Goal: Task Accomplishment & Management: Complete application form

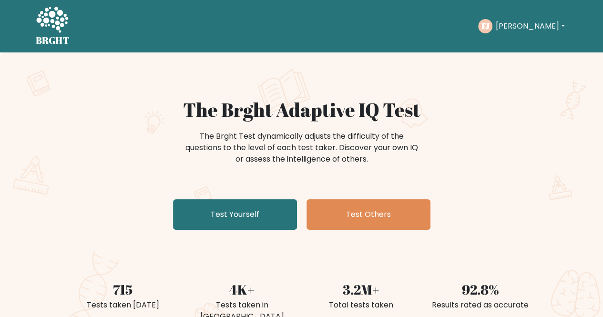
click at [522, 26] on button "[PERSON_NAME]" at bounding box center [529, 26] width 75 height 12
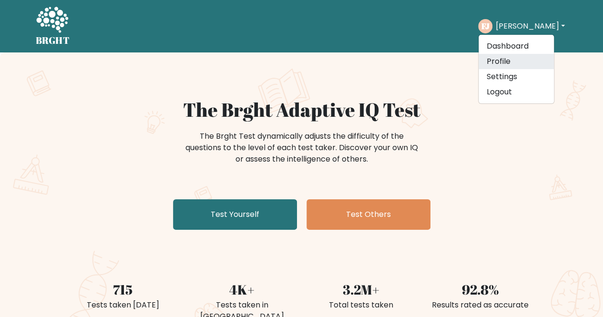
click at [518, 61] on link "Profile" at bounding box center [515, 61] width 75 height 15
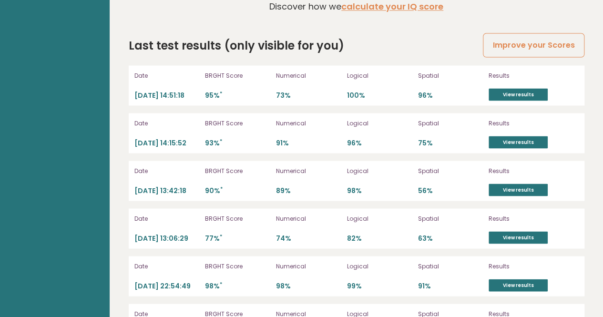
scroll to position [2656, 0]
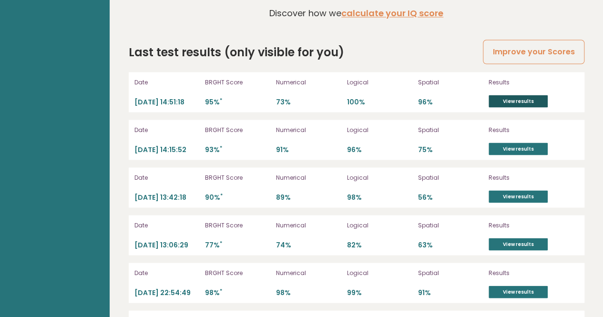
click at [495, 95] on link "View results" at bounding box center [517, 101] width 59 height 12
click at [501, 142] on link "View results" at bounding box center [517, 148] width 59 height 12
click at [517, 172] on div "Results View results" at bounding box center [533, 187] width 90 height 30
click at [512, 190] on link "View results" at bounding box center [517, 196] width 59 height 12
click at [502, 238] on link "View results" at bounding box center [517, 244] width 59 height 12
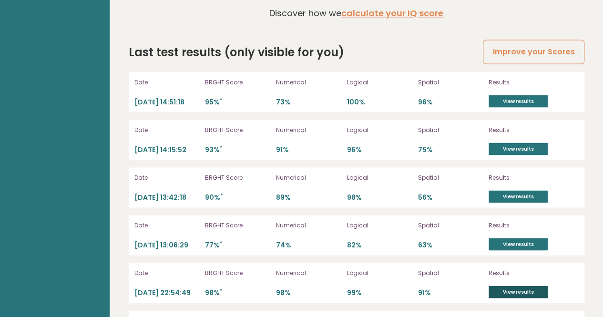
click at [509, 285] on link "View results" at bounding box center [517, 291] width 59 height 12
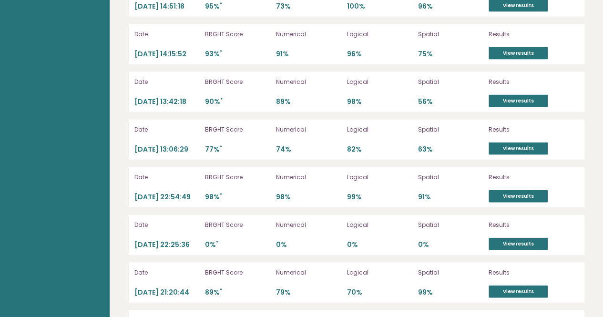
scroll to position [2771, 0]
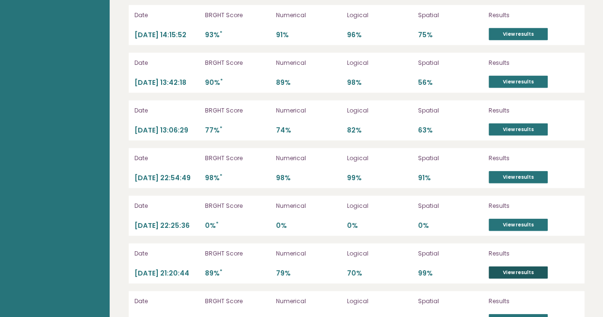
click at [530, 266] on link "View results" at bounding box center [517, 272] width 59 height 12
click at [500, 314] on link "View results" at bounding box center [517, 320] width 59 height 12
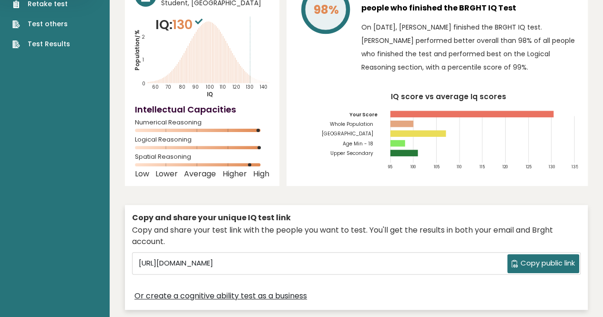
scroll to position [0, 0]
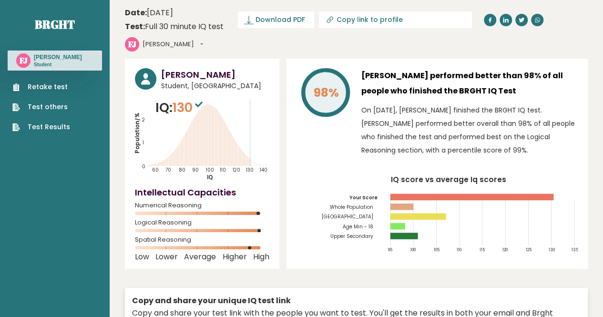
click at [34, 79] on div "Retake test Test others Test Results" at bounding box center [55, 101] width 94 height 61
click at [55, 99] on ul "Retake test Test others Test Results" at bounding box center [41, 107] width 67 height 50
click at [60, 85] on link "Retake test" at bounding box center [41, 87] width 58 height 10
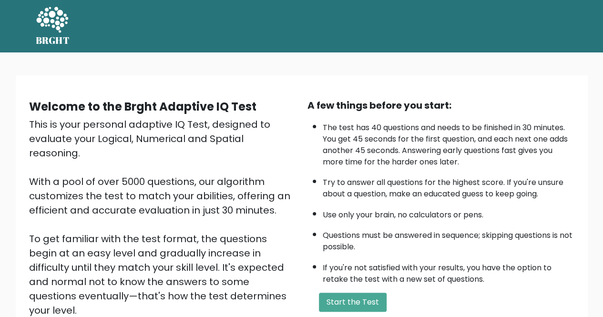
click at [348, 302] on button "Start the Test" at bounding box center [353, 302] width 68 height 19
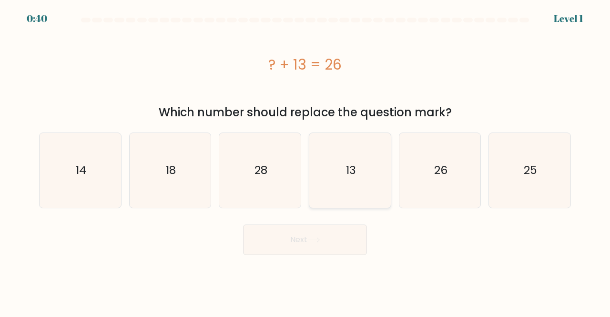
click at [345, 195] on icon "13" at bounding box center [350, 170] width 75 height 75
click at [305, 161] on input "d. 13" at bounding box center [305, 160] width 0 height 2
radio input "true"
click at [324, 234] on button "Next" at bounding box center [305, 239] width 124 height 30
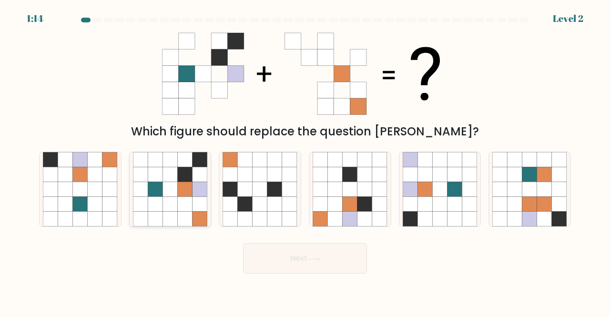
click at [154, 185] on icon at bounding box center [155, 189] width 15 height 15
click at [305, 161] on input "b." at bounding box center [305, 160] width 0 height 2
radio input "true"
click at [273, 252] on button "Next" at bounding box center [305, 258] width 124 height 30
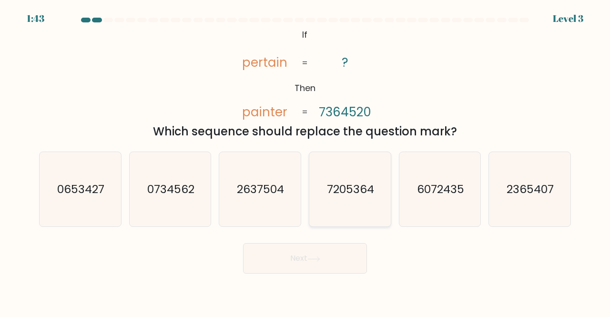
click at [349, 163] on icon "7205364" at bounding box center [350, 189] width 75 height 75
click at [305, 161] on input "d. 7205364" at bounding box center [305, 160] width 0 height 2
radio input "true"
click at [333, 251] on button "Next" at bounding box center [305, 258] width 124 height 30
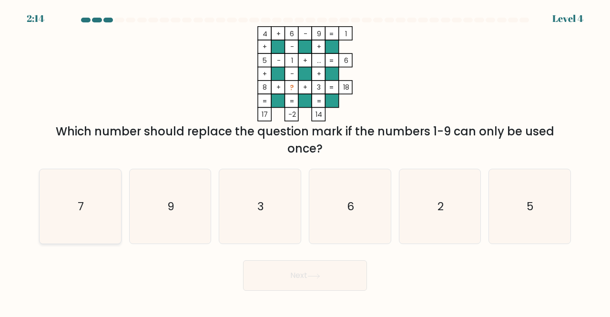
click at [52, 228] on icon "7" at bounding box center [80, 206] width 75 height 75
click at [305, 161] on input "a. 7" at bounding box center [305, 160] width 0 height 2
radio input "true"
click at [330, 285] on button "Next" at bounding box center [305, 275] width 124 height 30
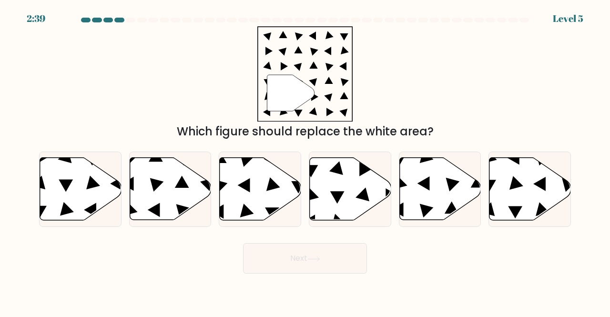
drag, startPoint x: 342, startPoint y: 181, endPoint x: 315, endPoint y: 227, distance: 53.8
click at [315, 227] on form at bounding box center [305, 146] width 610 height 256
click at [323, 212] on icon at bounding box center [350, 189] width 81 height 62
click at [305, 161] on input "d." at bounding box center [305, 160] width 0 height 2
radio input "true"
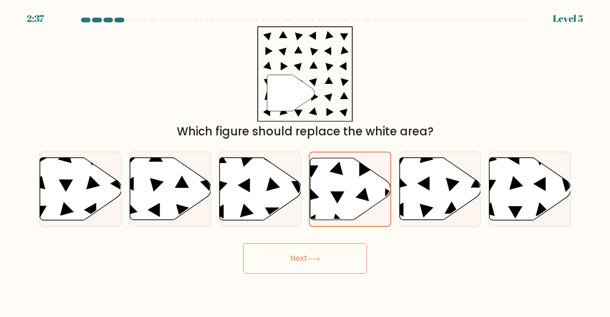
click at [304, 249] on button "Next" at bounding box center [305, 258] width 124 height 30
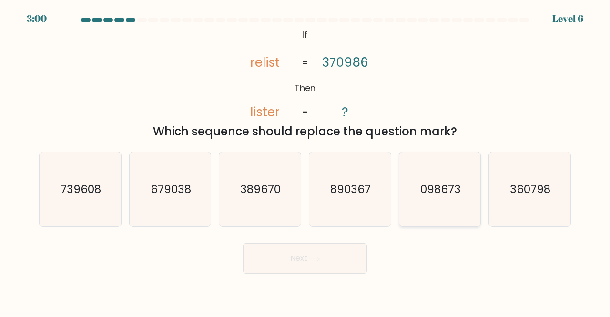
click at [403, 168] on icon "098673" at bounding box center [440, 189] width 75 height 75
click at [305, 161] on input "e. 098673" at bounding box center [305, 160] width 0 height 2
radio input "true"
drag, startPoint x: 321, startPoint y: 252, endPoint x: 352, endPoint y: 86, distance: 168.2
click at [352, 86] on form "If ?" at bounding box center [305, 146] width 610 height 256
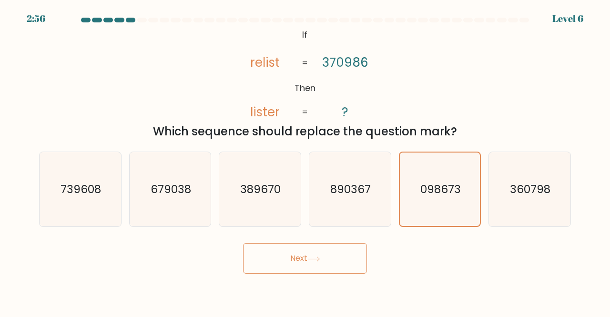
click at [354, 254] on button "Next" at bounding box center [305, 258] width 124 height 30
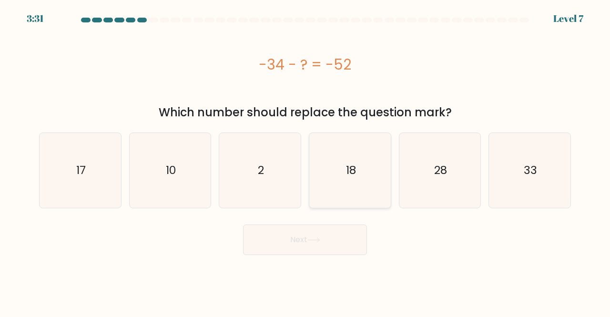
click at [338, 158] on icon "18" at bounding box center [350, 170] width 75 height 75
click at [305, 159] on input "d. 18" at bounding box center [305, 160] width 0 height 2
radio input "true"
click at [316, 236] on button "Next" at bounding box center [305, 239] width 124 height 30
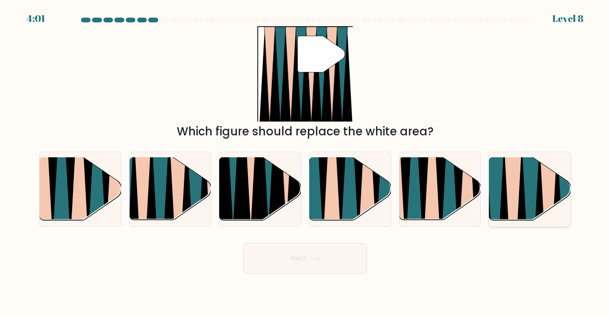
click at [529, 179] on icon at bounding box center [530, 223] width 19 height 163
click at [305, 161] on input "f." at bounding box center [305, 160] width 0 height 2
radio input "true"
click at [330, 245] on button "Next" at bounding box center [305, 258] width 124 height 30
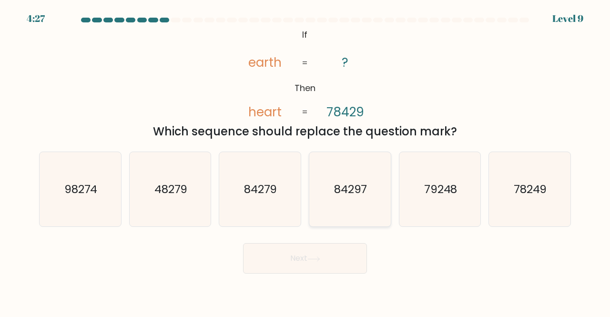
drag, startPoint x: 347, startPoint y: 203, endPoint x: 334, endPoint y: 223, distance: 24.1
click at [334, 223] on icon "84297" at bounding box center [350, 189] width 75 height 75
click at [305, 161] on input "d. 84297" at bounding box center [305, 160] width 0 height 2
radio input "true"
click at [323, 251] on button "Next" at bounding box center [305, 258] width 124 height 30
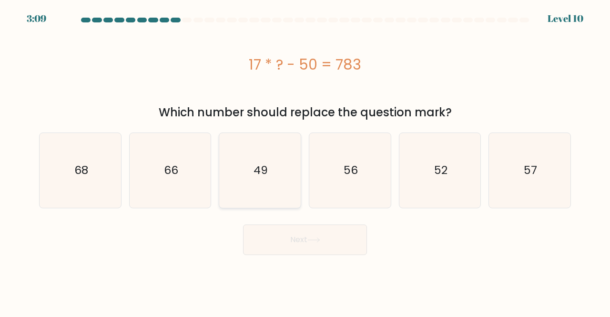
click at [266, 195] on icon "49" at bounding box center [260, 170] width 75 height 75
click at [305, 161] on input "c. 49" at bounding box center [305, 160] width 0 height 2
radio input "true"
click at [288, 229] on button "Next" at bounding box center [305, 239] width 124 height 30
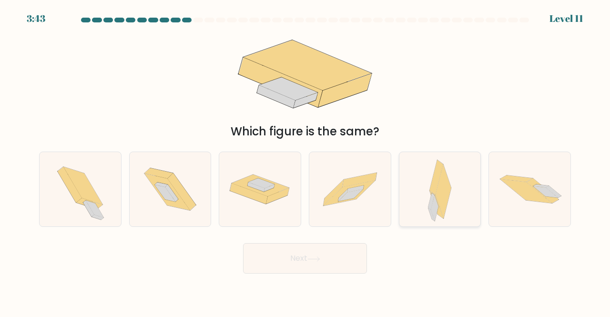
click at [438, 177] on icon at bounding box center [436, 177] width 13 height 35
click at [305, 161] on input "e." at bounding box center [305, 160] width 0 height 2
radio input "true"
click at [294, 252] on button "Next" at bounding box center [305, 258] width 124 height 30
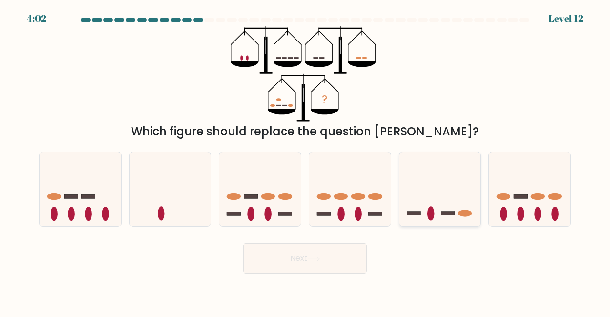
click at [433, 192] on icon at bounding box center [439, 188] width 81 height 67
click at [305, 161] on input "e." at bounding box center [305, 160] width 0 height 2
radio input "true"
click at [311, 261] on icon at bounding box center [313, 258] width 13 height 5
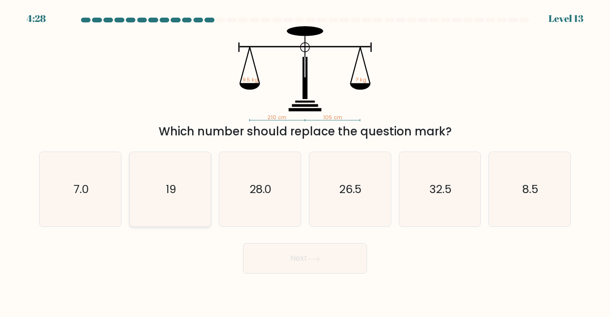
click at [157, 165] on icon "19" at bounding box center [170, 189] width 75 height 75
click at [305, 161] on input "b. 19" at bounding box center [305, 160] width 0 height 2
radio input "true"
click at [254, 264] on button "Next" at bounding box center [305, 258] width 124 height 30
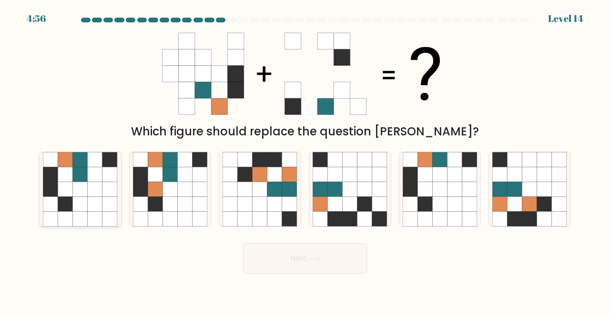
click at [56, 226] on icon at bounding box center [50, 219] width 15 height 15
click at [305, 161] on input "a." at bounding box center [305, 160] width 0 height 2
radio input "true"
click at [266, 258] on button "Next" at bounding box center [305, 258] width 124 height 30
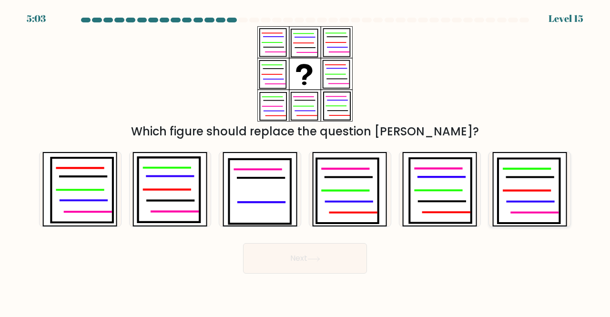
click at [544, 213] on icon at bounding box center [534, 213] width 47 height 0
click at [305, 161] on input "f." at bounding box center [305, 160] width 0 height 2
radio input "true"
click at [93, 191] on icon at bounding box center [82, 190] width 62 height 65
click at [305, 161] on input "a." at bounding box center [305, 160] width 0 height 2
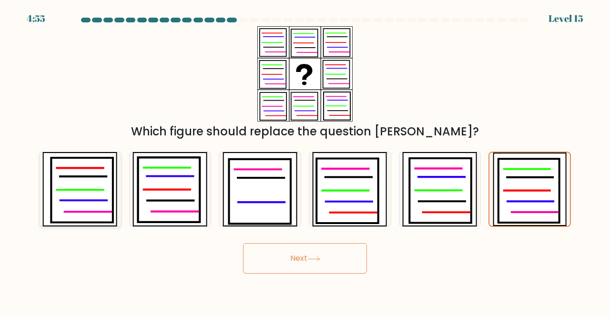
radio input "true"
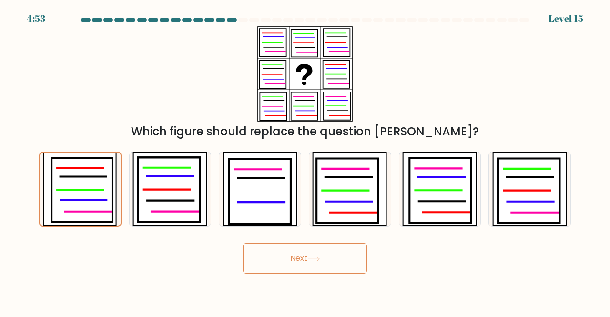
click at [323, 252] on button "Next" at bounding box center [305, 258] width 124 height 30
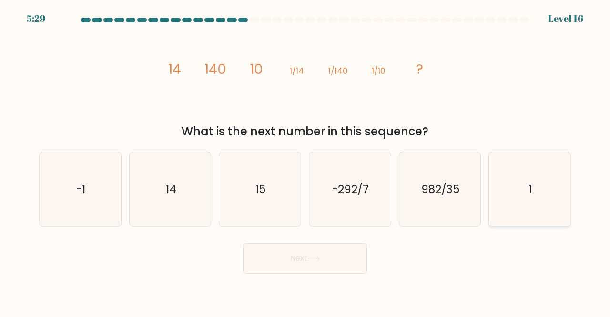
click at [506, 174] on icon "1" at bounding box center [529, 189] width 75 height 75
click at [305, 161] on input "f. 1" at bounding box center [305, 160] width 0 height 2
radio input "true"
click at [274, 257] on button "Next" at bounding box center [305, 258] width 124 height 30
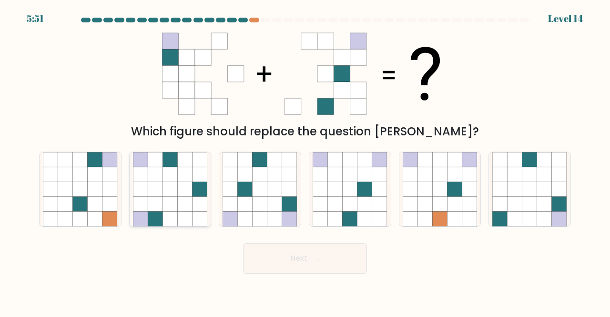
click at [188, 166] on icon at bounding box center [185, 159] width 15 height 15
click at [305, 161] on input "b." at bounding box center [305, 160] width 0 height 2
radio input "true"
click at [254, 217] on icon at bounding box center [260, 219] width 15 height 15
click at [305, 161] on input "c." at bounding box center [305, 160] width 0 height 2
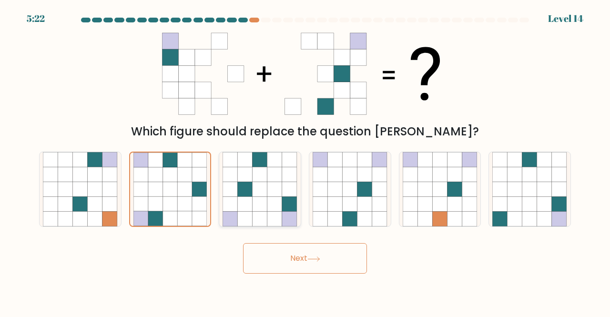
radio input "true"
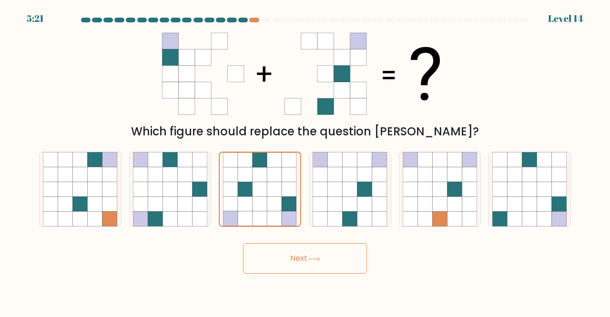
click at [289, 261] on button "Next" at bounding box center [305, 258] width 124 height 30
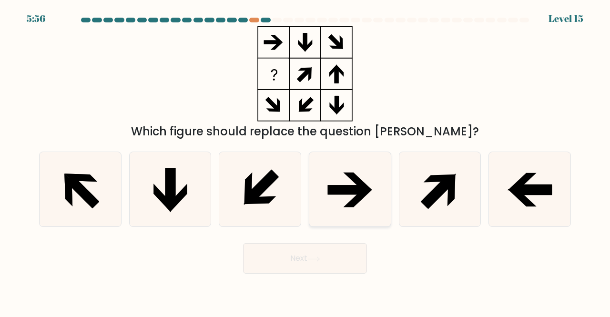
click at [350, 190] on icon at bounding box center [347, 190] width 38 height 10
click at [305, 161] on input "d." at bounding box center [305, 160] width 0 height 2
radio input "true"
click at [308, 250] on button "Next" at bounding box center [305, 258] width 124 height 30
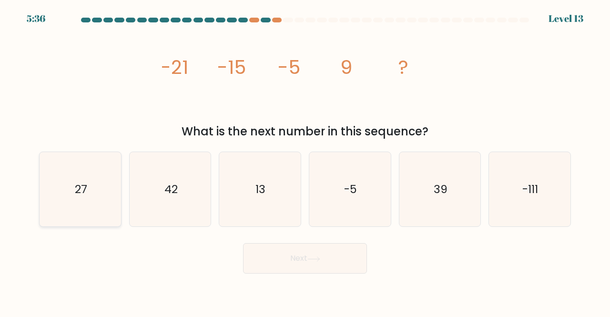
click at [110, 210] on icon "27" at bounding box center [80, 189] width 75 height 75
click at [305, 161] on input "a. 27" at bounding box center [305, 160] width 0 height 2
radio input "true"
click at [254, 251] on button "Next" at bounding box center [305, 258] width 124 height 30
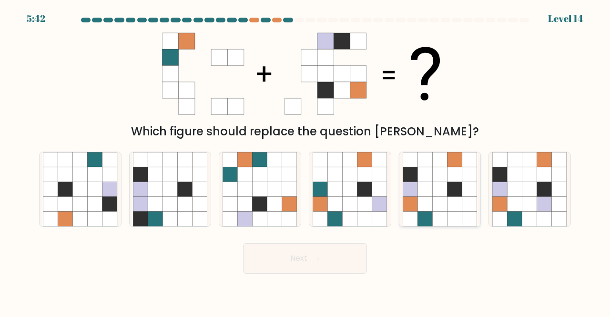
click at [438, 204] on icon at bounding box center [439, 204] width 15 height 15
click at [305, 161] on input "e." at bounding box center [305, 160] width 0 height 2
radio input "true"
click at [323, 261] on button "Next" at bounding box center [305, 258] width 124 height 30
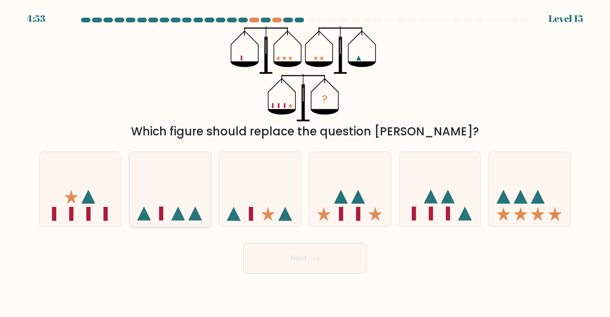
click at [182, 209] on icon at bounding box center [170, 188] width 81 height 67
click at [305, 161] on input "b." at bounding box center [305, 160] width 0 height 2
radio input "true"
click at [279, 258] on button "Next" at bounding box center [305, 258] width 124 height 30
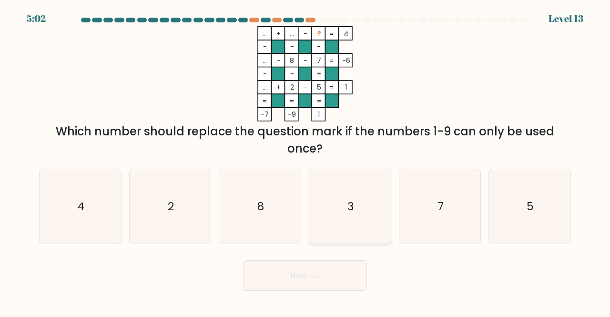
click at [365, 199] on icon "3" at bounding box center [350, 206] width 75 height 75
click at [305, 161] on input "d. 3" at bounding box center [305, 160] width 0 height 2
radio input "true"
click at [265, 279] on button "Next" at bounding box center [305, 275] width 124 height 30
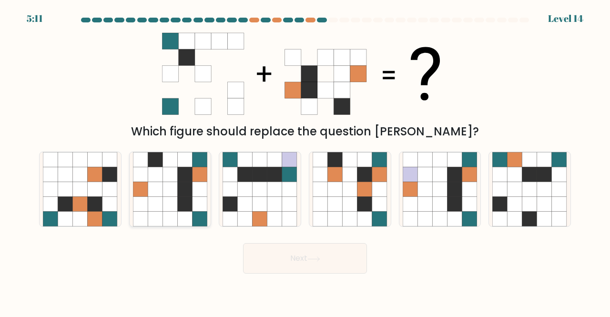
click at [160, 169] on icon at bounding box center [155, 174] width 15 height 15
click at [305, 161] on input "b." at bounding box center [305, 160] width 0 height 2
radio input "true"
click at [257, 251] on button "Next" at bounding box center [305, 258] width 124 height 30
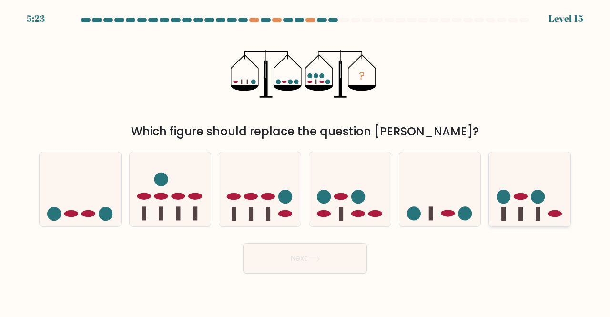
click at [541, 199] on circle at bounding box center [538, 197] width 14 height 14
click at [305, 161] on input "f." at bounding box center [305, 160] width 0 height 2
radio input "true"
click at [276, 276] on body "5:23 Level 15" at bounding box center [305, 158] width 610 height 317
click at [277, 263] on button "Next" at bounding box center [305, 258] width 124 height 30
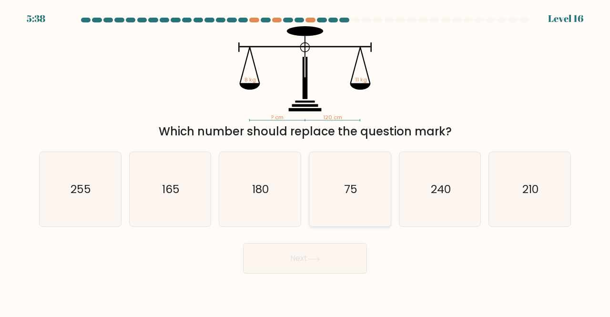
click at [352, 192] on text "75" at bounding box center [350, 189] width 13 height 16
click at [305, 161] on input "d. 75" at bounding box center [305, 160] width 0 height 2
radio input "true"
click at [326, 249] on button "Next" at bounding box center [305, 258] width 124 height 30
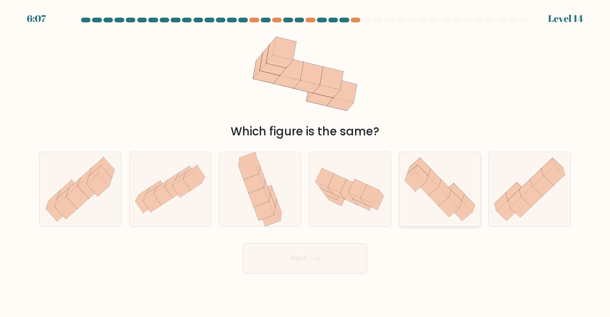
click at [437, 172] on icon at bounding box center [439, 189] width 81 height 70
click at [305, 161] on input "e." at bounding box center [305, 160] width 0 height 2
radio input "true"
click at [304, 252] on button "Next" at bounding box center [305, 258] width 124 height 30
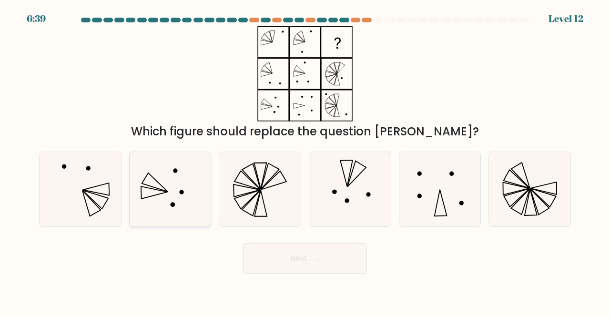
click at [174, 171] on circle at bounding box center [175, 170] width 4 height 4
click at [305, 161] on input "b." at bounding box center [305, 160] width 0 height 2
radio input "true"
click at [268, 254] on button "Next" at bounding box center [305, 258] width 124 height 30
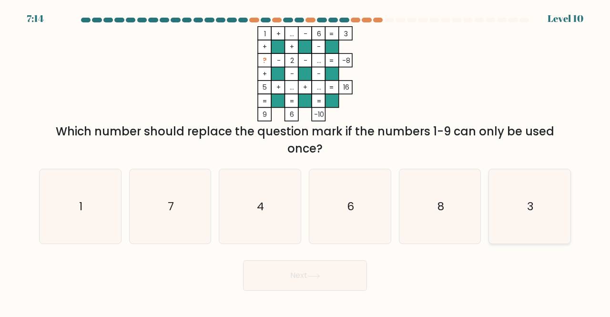
click at [515, 210] on icon "3" at bounding box center [529, 206] width 75 height 75
click at [305, 161] on input "f. 3" at bounding box center [305, 160] width 0 height 2
radio input "true"
click at [310, 282] on button "Next" at bounding box center [305, 275] width 124 height 30
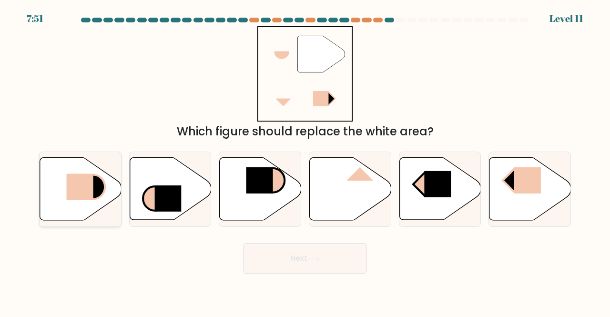
click at [62, 183] on icon at bounding box center [80, 189] width 81 height 62
click at [305, 161] on input "a." at bounding box center [305, 160] width 0 height 2
radio input "true"
click at [260, 255] on button "Next" at bounding box center [305, 258] width 124 height 30
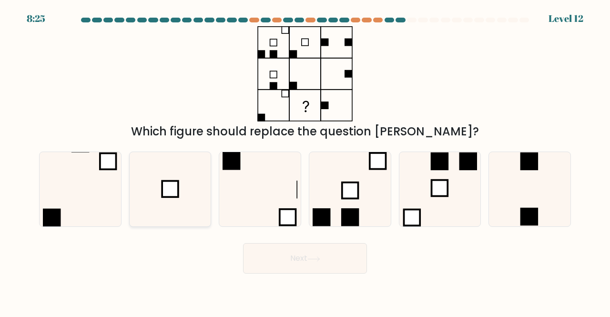
click at [147, 192] on icon at bounding box center [170, 189] width 75 height 75
click at [305, 161] on input "b." at bounding box center [305, 160] width 0 height 2
radio input "true"
click at [313, 256] on icon at bounding box center [313, 258] width 13 height 5
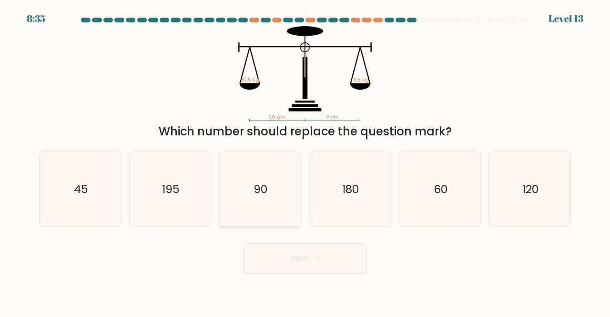
click at [278, 161] on icon "90" at bounding box center [260, 189] width 75 height 75
click at [305, 161] on input "c. 90" at bounding box center [305, 160] width 0 height 2
radio input "true"
click at [283, 254] on button "Next" at bounding box center [305, 258] width 124 height 30
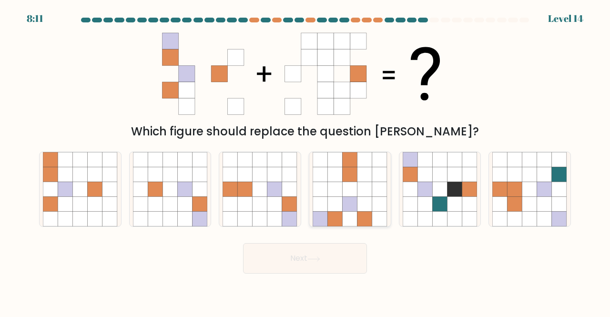
click at [364, 204] on icon at bounding box center [364, 204] width 15 height 15
click at [305, 161] on input "d." at bounding box center [305, 160] width 0 height 2
radio input "true"
click at [336, 251] on button "Next" at bounding box center [305, 258] width 124 height 30
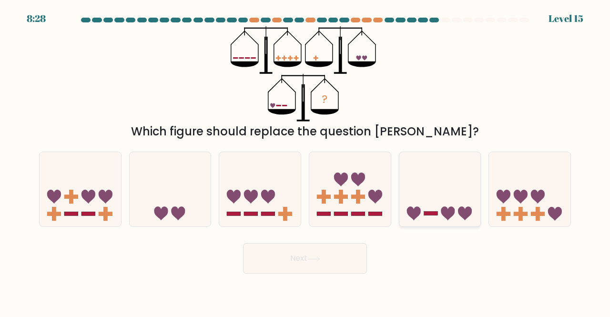
click at [424, 170] on icon at bounding box center [439, 188] width 81 height 67
click at [305, 161] on input "e." at bounding box center [305, 160] width 0 height 2
radio input "true"
click at [275, 264] on button "Next" at bounding box center [305, 258] width 124 height 30
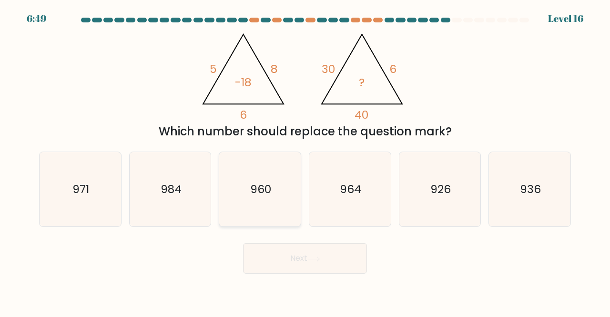
click at [247, 192] on icon "960" at bounding box center [260, 189] width 75 height 75
click at [305, 161] on input "c. 960" at bounding box center [305, 160] width 0 height 2
radio input "true"
click at [285, 249] on button "Next" at bounding box center [305, 258] width 124 height 30
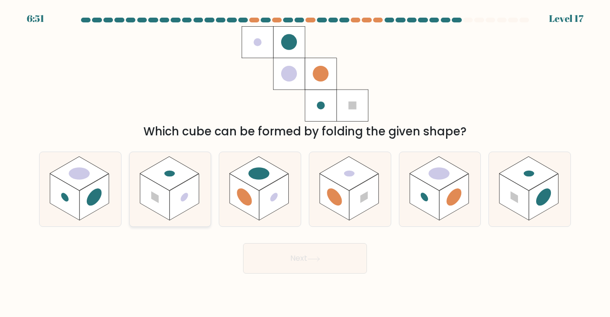
click at [161, 186] on rect at bounding box center [155, 196] width 30 height 47
click at [305, 161] on input "b." at bounding box center [305, 160] width 0 height 2
radio input "true"
click at [259, 249] on button "Next" at bounding box center [305, 258] width 124 height 30
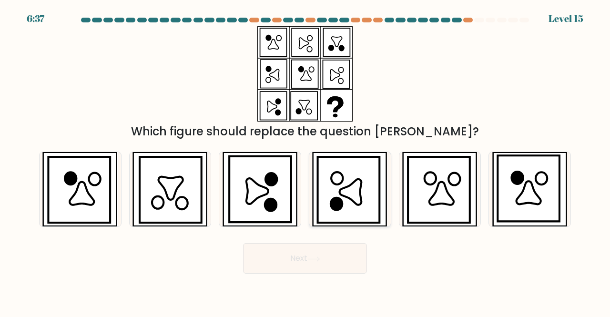
click at [337, 201] on icon at bounding box center [336, 204] width 11 height 12
click at [305, 161] on input "d." at bounding box center [305, 160] width 0 height 2
radio input "true"
click at [300, 263] on button "Next" at bounding box center [305, 258] width 124 height 30
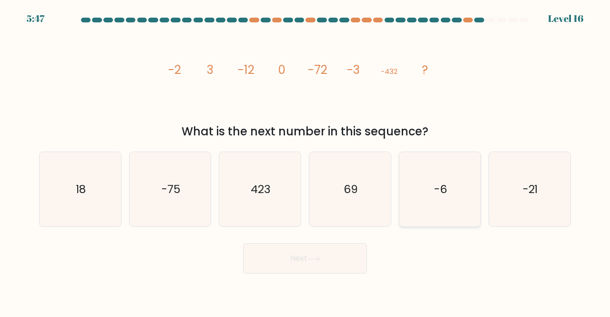
click at [423, 183] on icon "-6" at bounding box center [440, 189] width 75 height 75
click at [305, 161] on input "e. -6" at bounding box center [305, 160] width 0 height 2
radio input "true"
click at [284, 260] on button "Next" at bounding box center [305, 258] width 124 height 30
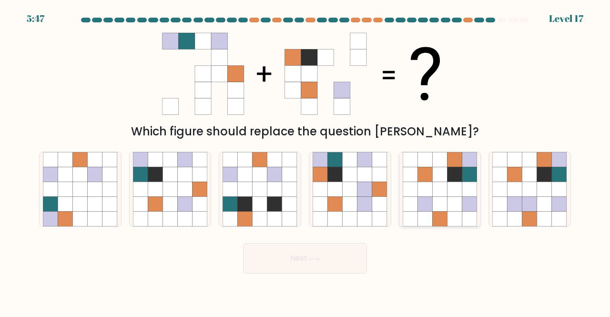
click at [439, 203] on icon at bounding box center [439, 204] width 15 height 15
click at [305, 161] on input "e." at bounding box center [305, 160] width 0 height 2
radio input "true"
click at [337, 254] on button "Next" at bounding box center [305, 258] width 124 height 30
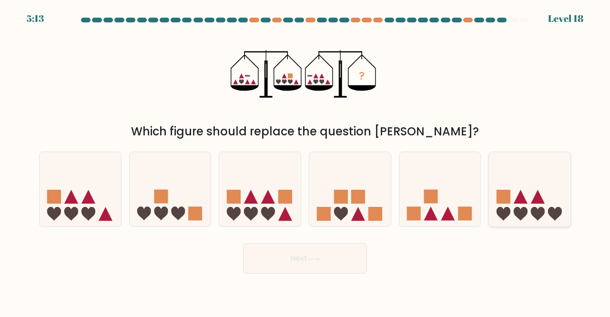
click at [550, 204] on icon at bounding box center [529, 188] width 81 height 67
click at [305, 161] on input "f." at bounding box center [305, 160] width 0 height 2
radio input "true"
click at [315, 266] on button "Next" at bounding box center [305, 258] width 124 height 30
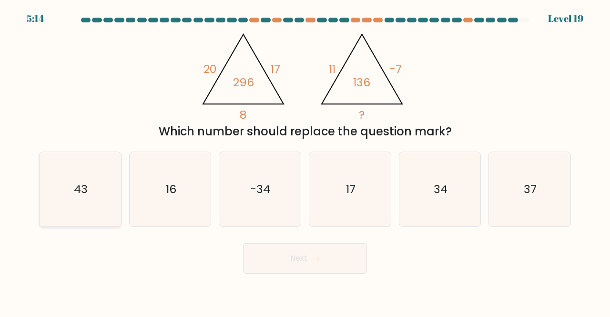
click at [58, 169] on icon "43" at bounding box center [80, 189] width 75 height 75
click at [305, 161] on input "a. 43" at bounding box center [305, 160] width 0 height 2
radio input "true"
click at [244, 250] on button "Next" at bounding box center [305, 258] width 124 height 30
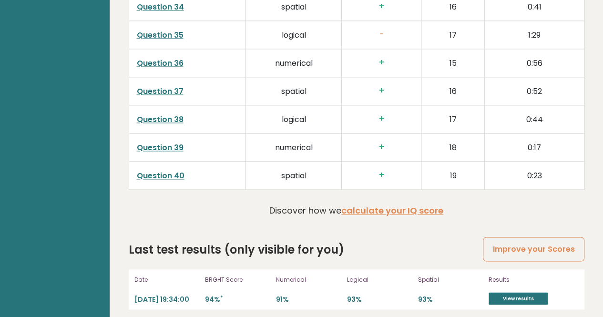
scroll to position [2554, 0]
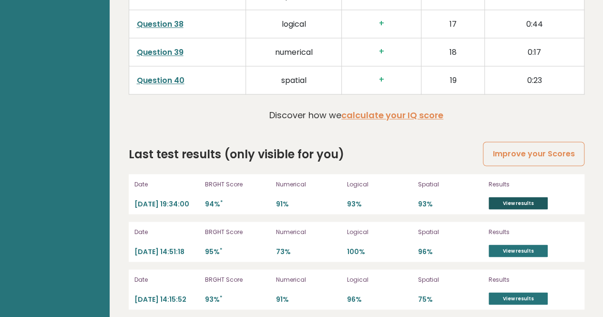
click at [506, 197] on link "View results" at bounding box center [517, 203] width 59 height 12
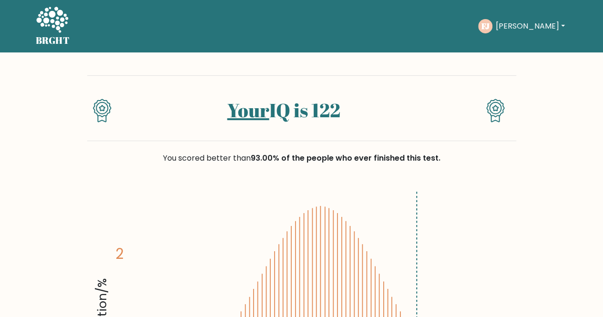
click at [41, 47] on link "BRGHT" at bounding box center [53, 26] width 34 height 45
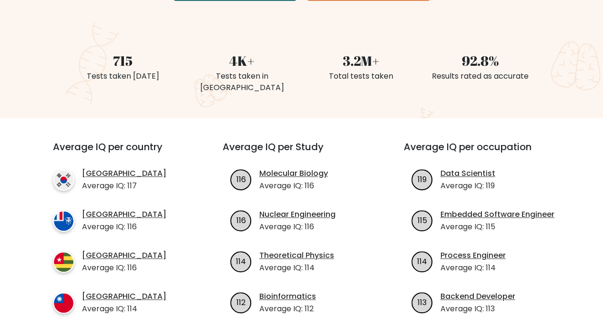
scroll to position [305, 0]
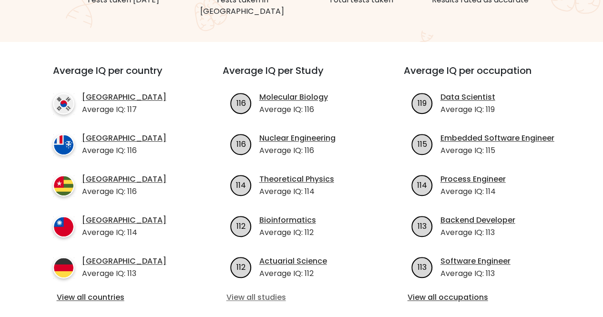
click at [234, 292] on link "View all studies" at bounding box center [301, 297] width 151 height 11
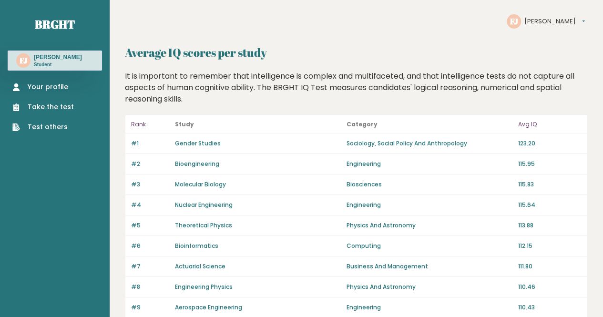
click at [59, 88] on link "Your profile" at bounding box center [42, 87] width 61 height 10
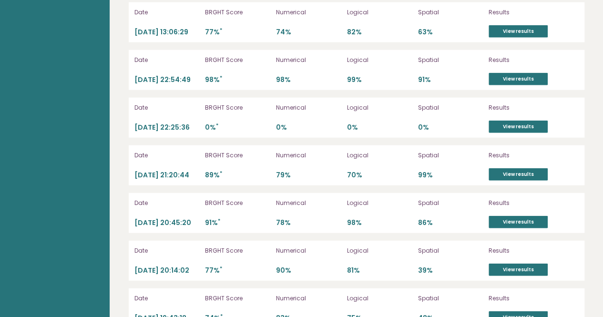
scroll to position [2821, 0]
